Goal: Find specific page/section: Find specific page/section

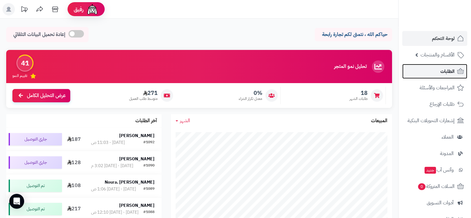
click at [447, 70] on span "الطلبات" at bounding box center [448, 71] width 14 height 9
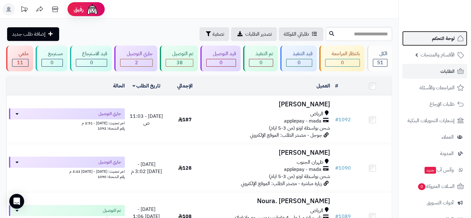
click at [441, 39] on span "لوحة التحكم" at bounding box center [443, 38] width 23 height 9
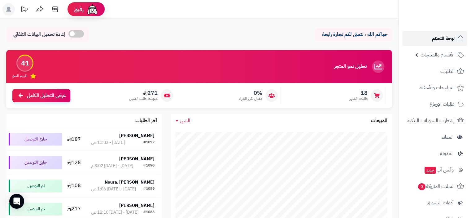
click at [447, 37] on span "لوحة التحكم" at bounding box center [443, 38] width 23 height 9
